Goal: Navigation & Orientation: Understand site structure

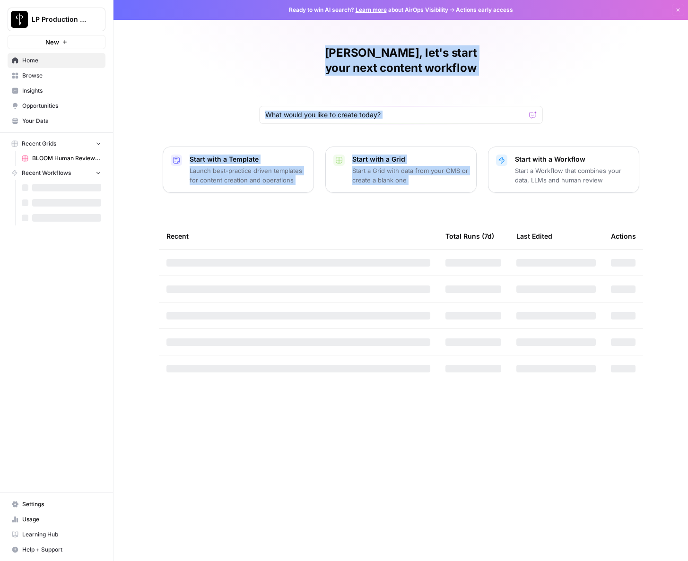
drag, startPoint x: 306, startPoint y: 32, endPoint x: 622, endPoint y: 107, distance: 324.7
click at [613, 104] on div "[PERSON_NAME], let's start your next content workflow Start with a Template Lau…" at bounding box center [400, 280] width 575 height 561
click at [626, 108] on div "[PERSON_NAME], let's start your next content workflow Start with a Template Lau…" at bounding box center [400, 280] width 575 height 561
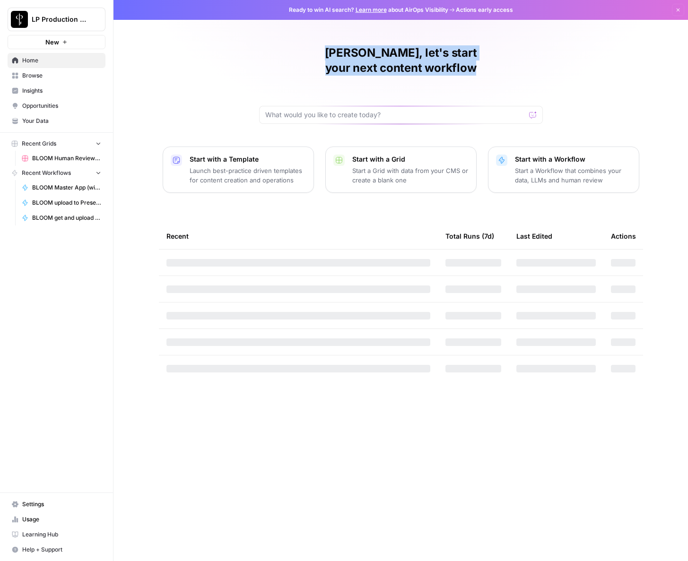
drag, startPoint x: 265, startPoint y: 51, endPoint x: 576, endPoint y: 97, distance: 315.1
click at [523, 91] on div "[PERSON_NAME], let's start your next content workflow Start with a Template Lau…" at bounding box center [400, 280] width 575 height 561
click at [575, 97] on div "[PERSON_NAME], let's start your next content workflow Start with a Template Lau…" at bounding box center [400, 280] width 575 height 561
drag, startPoint x: 168, startPoint y: 80, endPoint x: 194, endPoint y: 64, distance: 30.6
click at [168, 80] on div "[PERSON_NAME], let's start your next content workflow Start with a Template Lau…" at bounding box center [400, 280] width 575 height 561
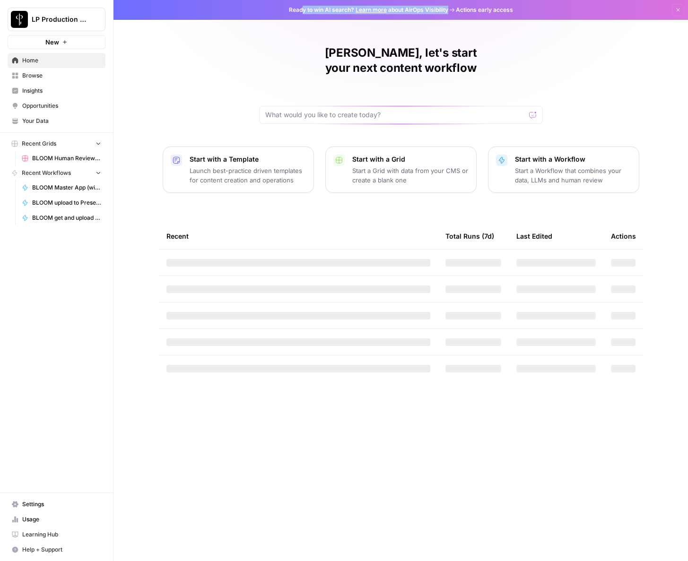
drag, startPoint x: 374, startPoint y: 15, endPoint x: 573, endPoint y: 27, distance: 199.4
click at [523, 21] on div "Ready to win AI search? Learn more about AirOps Visibility Actions early access…" at bounding box center [400, 280] width 575 height 561
click at [573, 27] on div "[PERSON_NAME], let's start your next content workflow Start with a Template Lau…" at bounding box center [400, 280] width 575 height 561
